Goal: Task Accomplishment & Management: Manage account settings

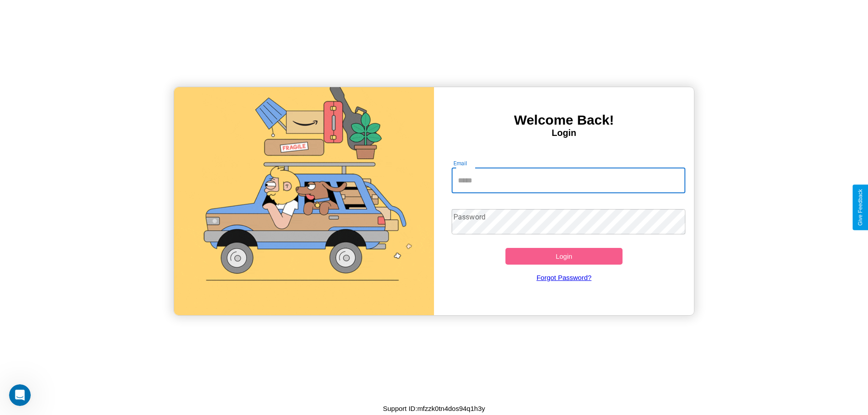
click at [568, 180] on input "Email" at bounding box center [569, 180] width 234 height 25
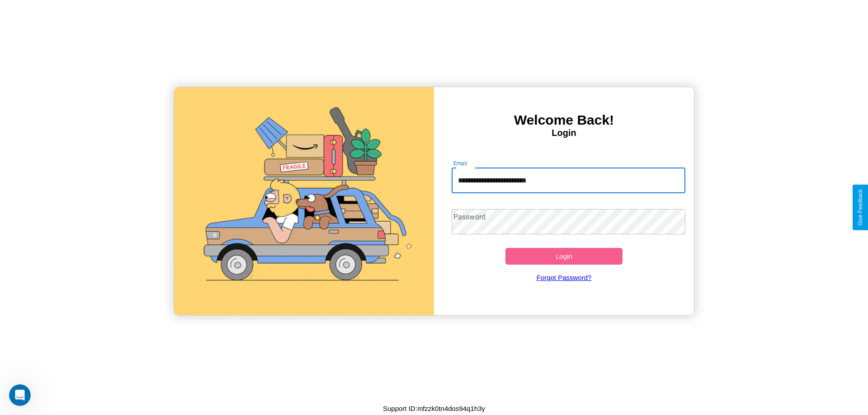
type input "**********"
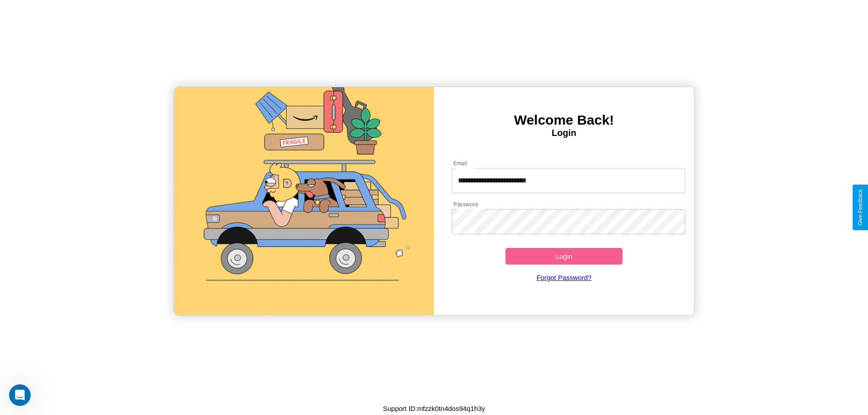
click at [564, 256] on button "Login" at bounding box center [563, 256] width 117 height 17
